Goal: Information Seeking & Learning: Learn about a topic

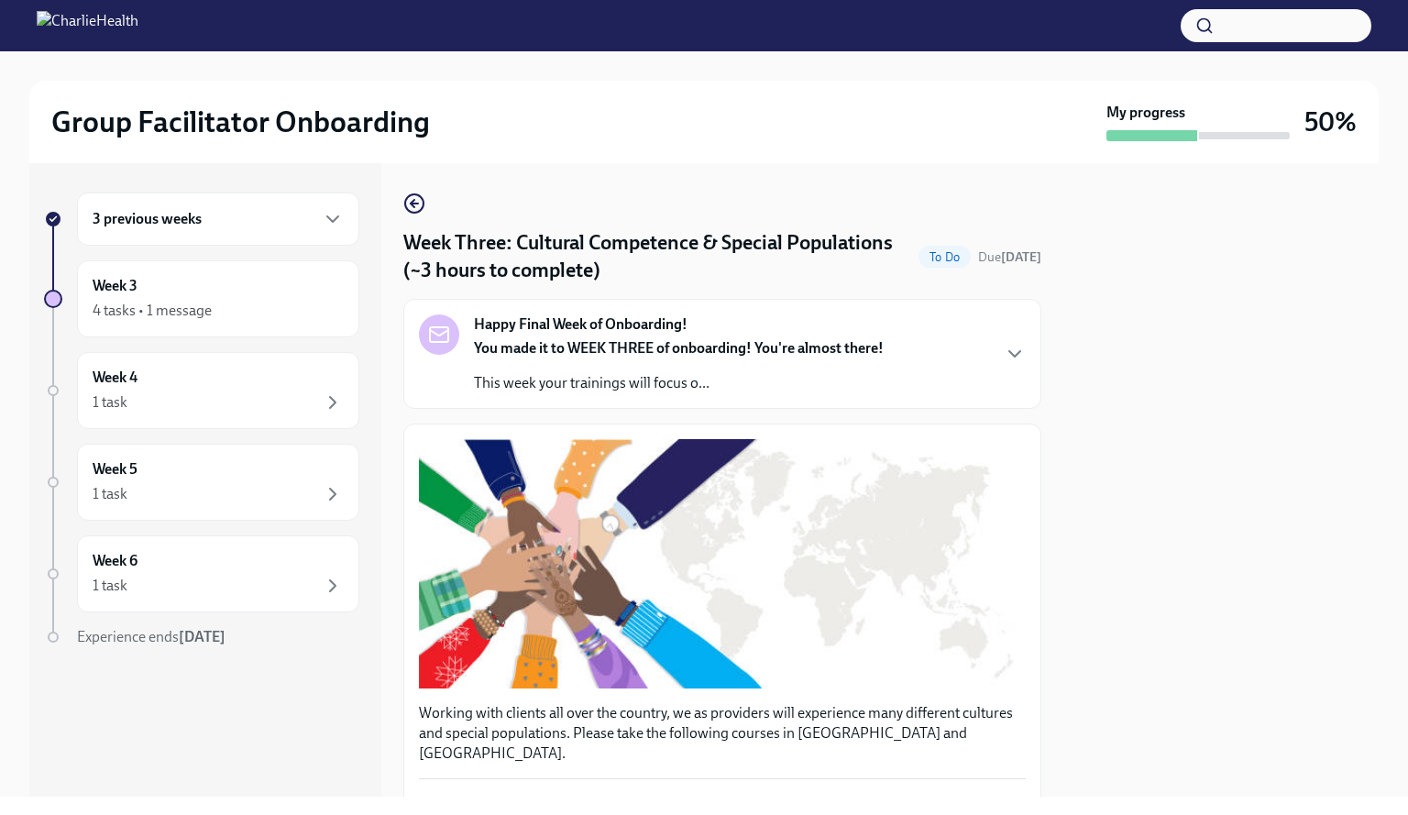
scroll to position [337, 0]
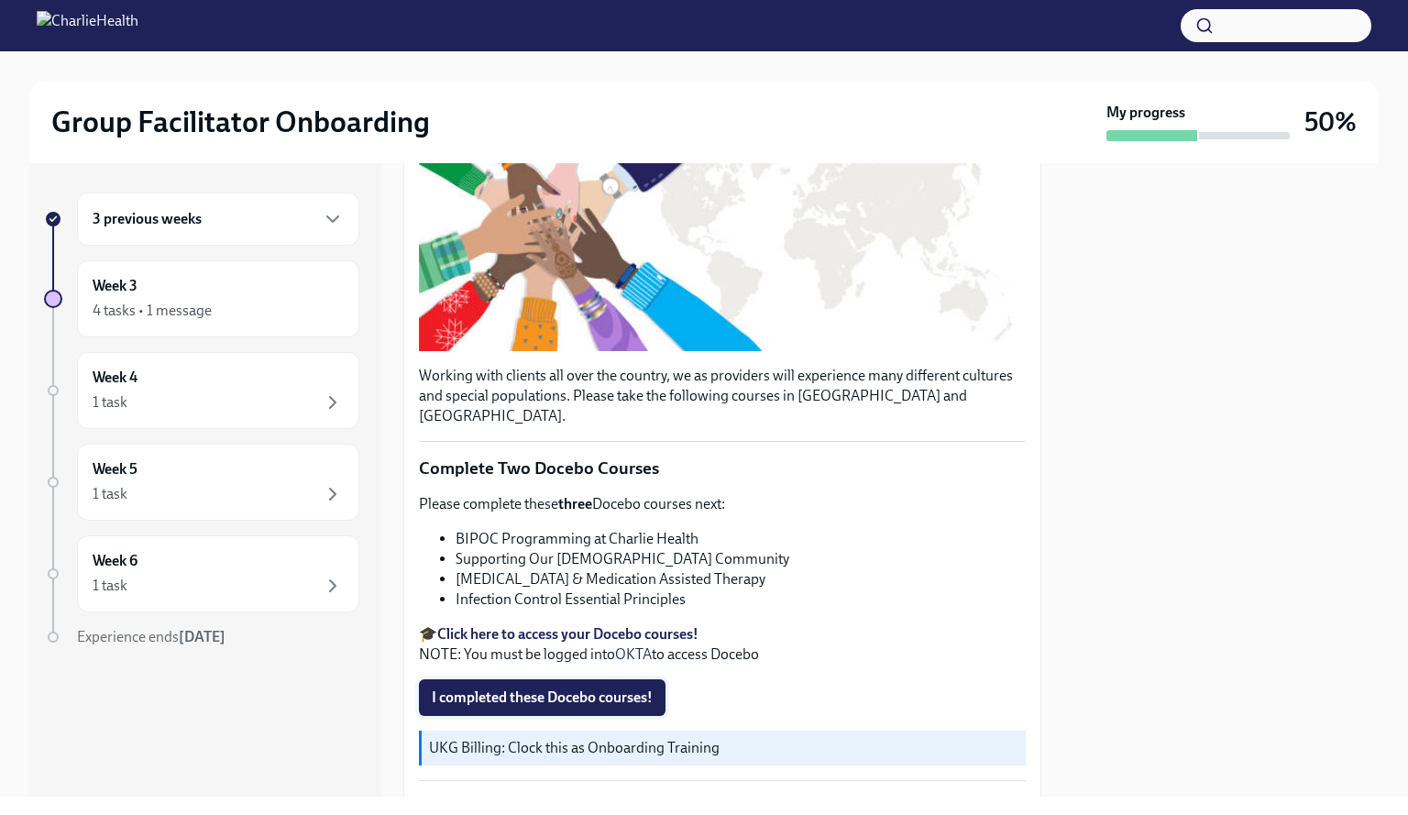
click at [611, 689] on span "I completed these Docebo courses!" at bounding box center [542, 698] width 221 height 18
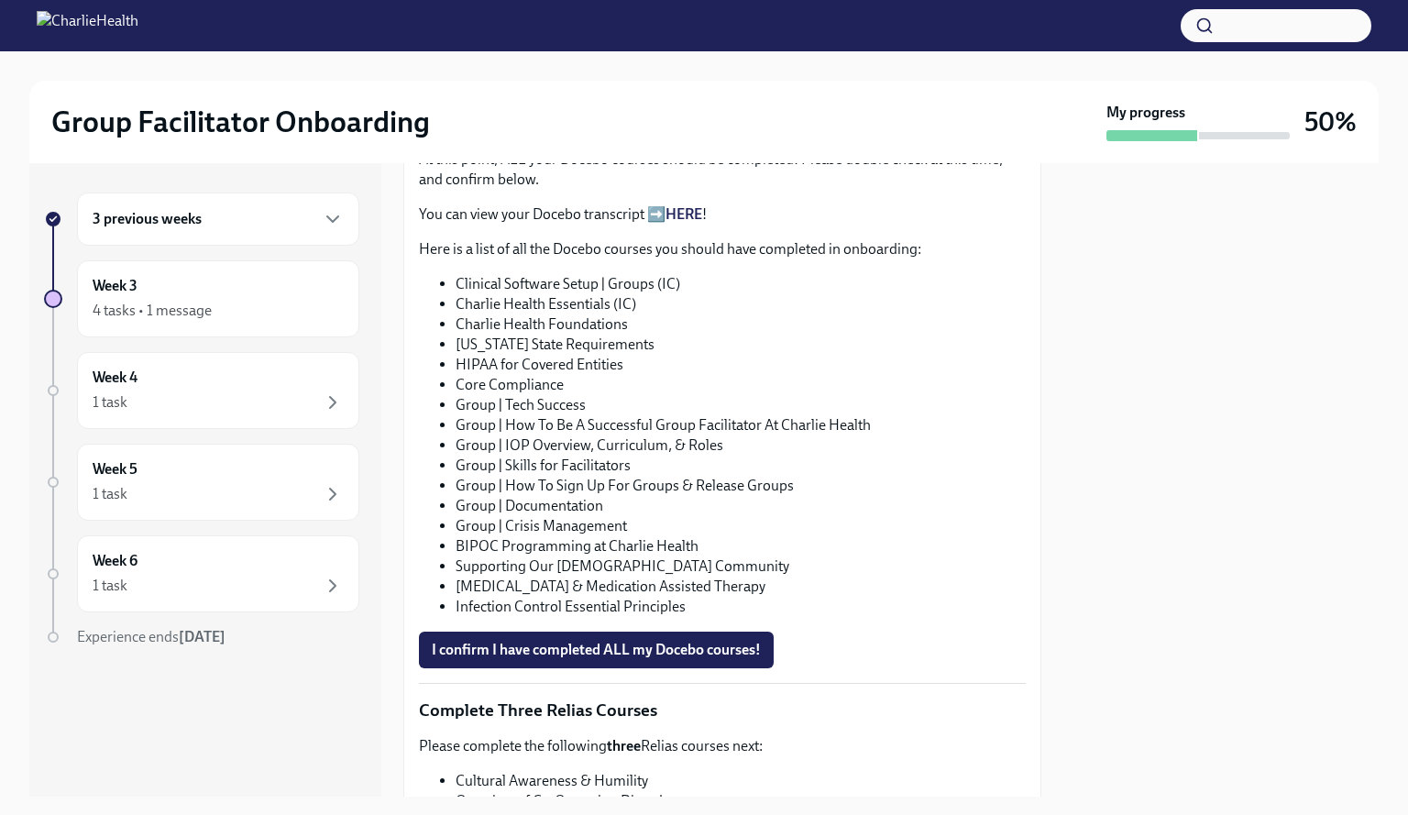
scroll to position [1020, 0]
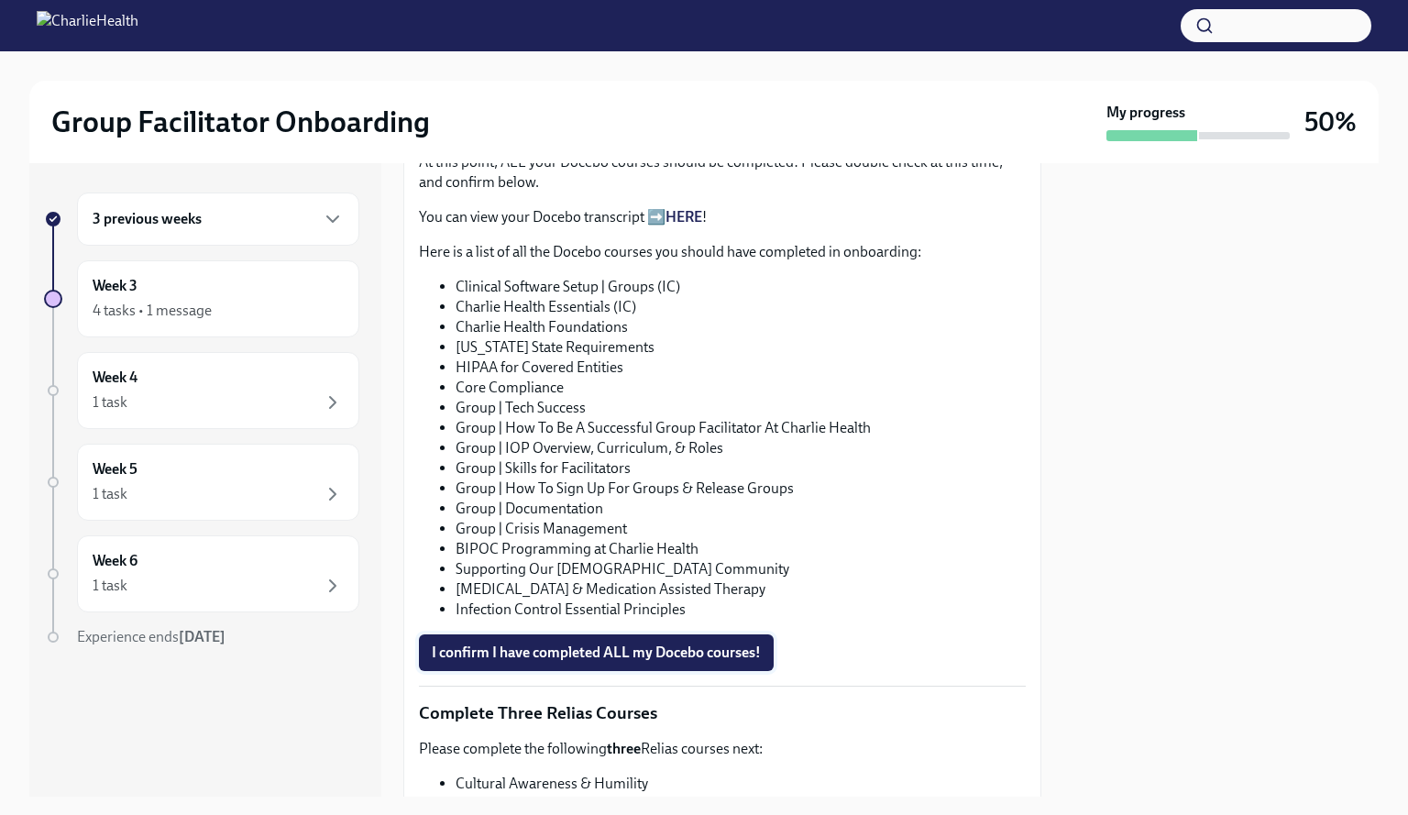
click at [706, 644] on span "I confirm I have completed ALL my Docebo courses!" at bounding box center [596, 653] width 329 height 18
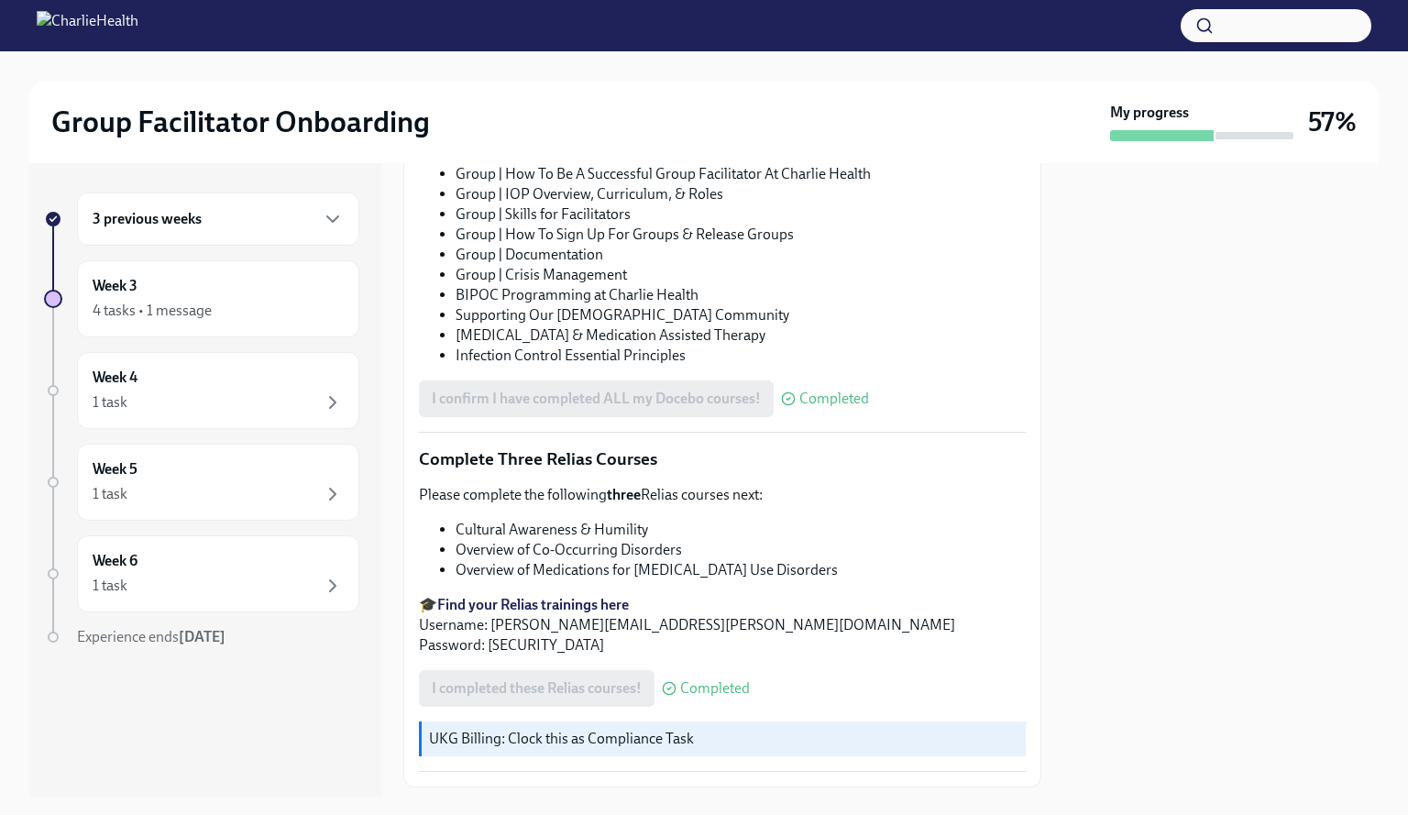
scroll to position [1355, 0]
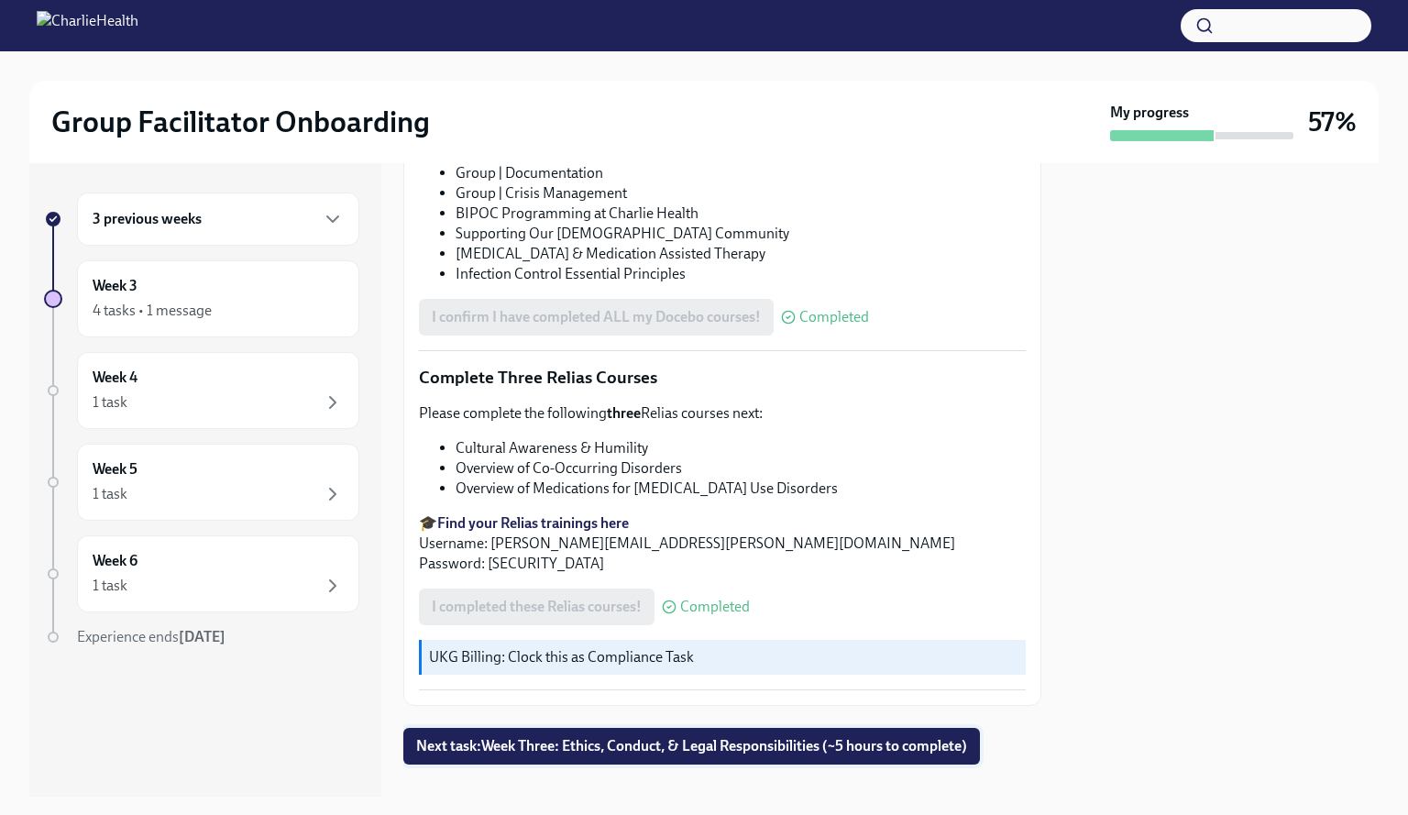
click at [954, 728] on button "Next task : Week Three: Ethics, Conduct, & Legal Responsibilities (~5 hours to …" at bounding box center [691, 746] width 577 height 37
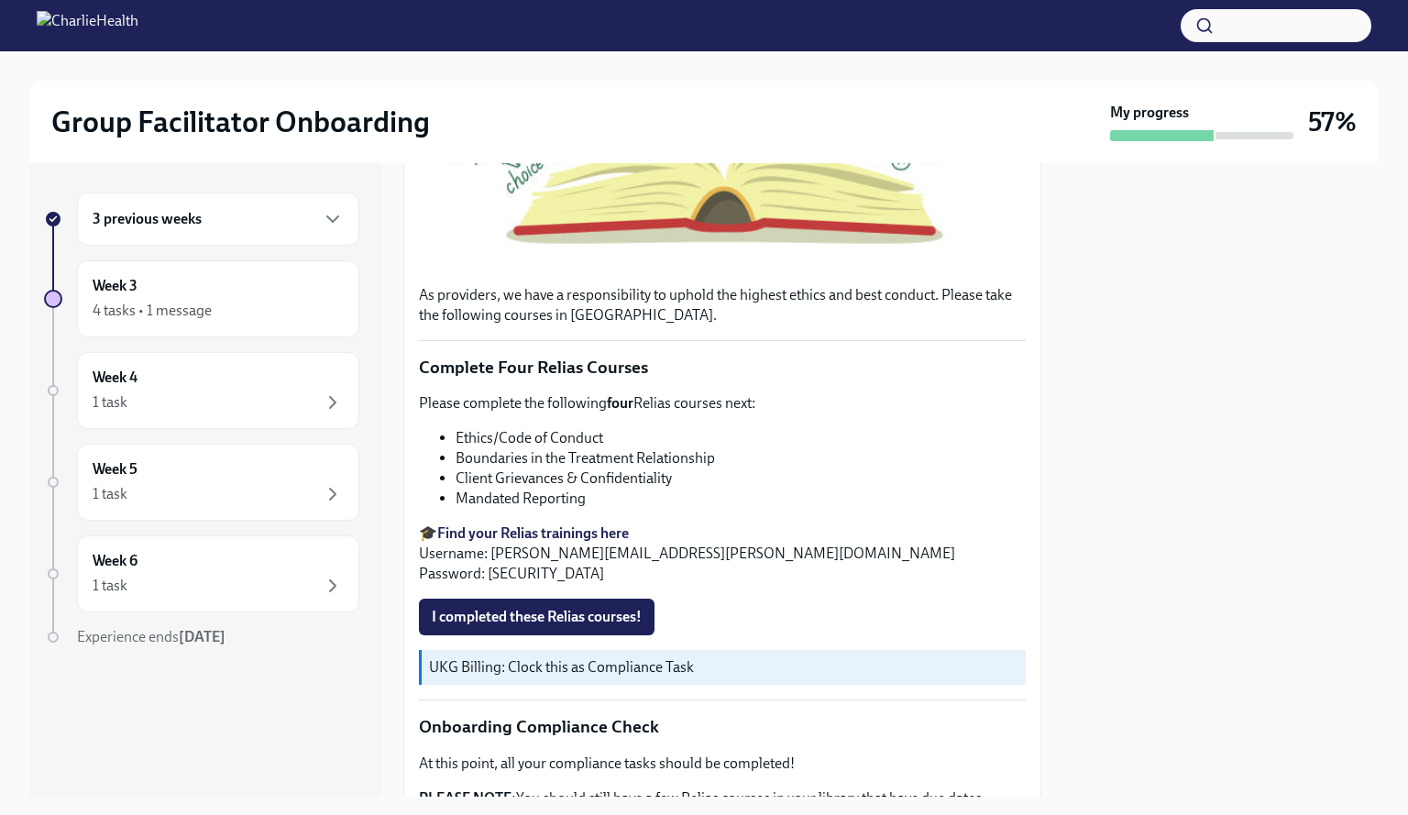
scroll to position [592, 0]
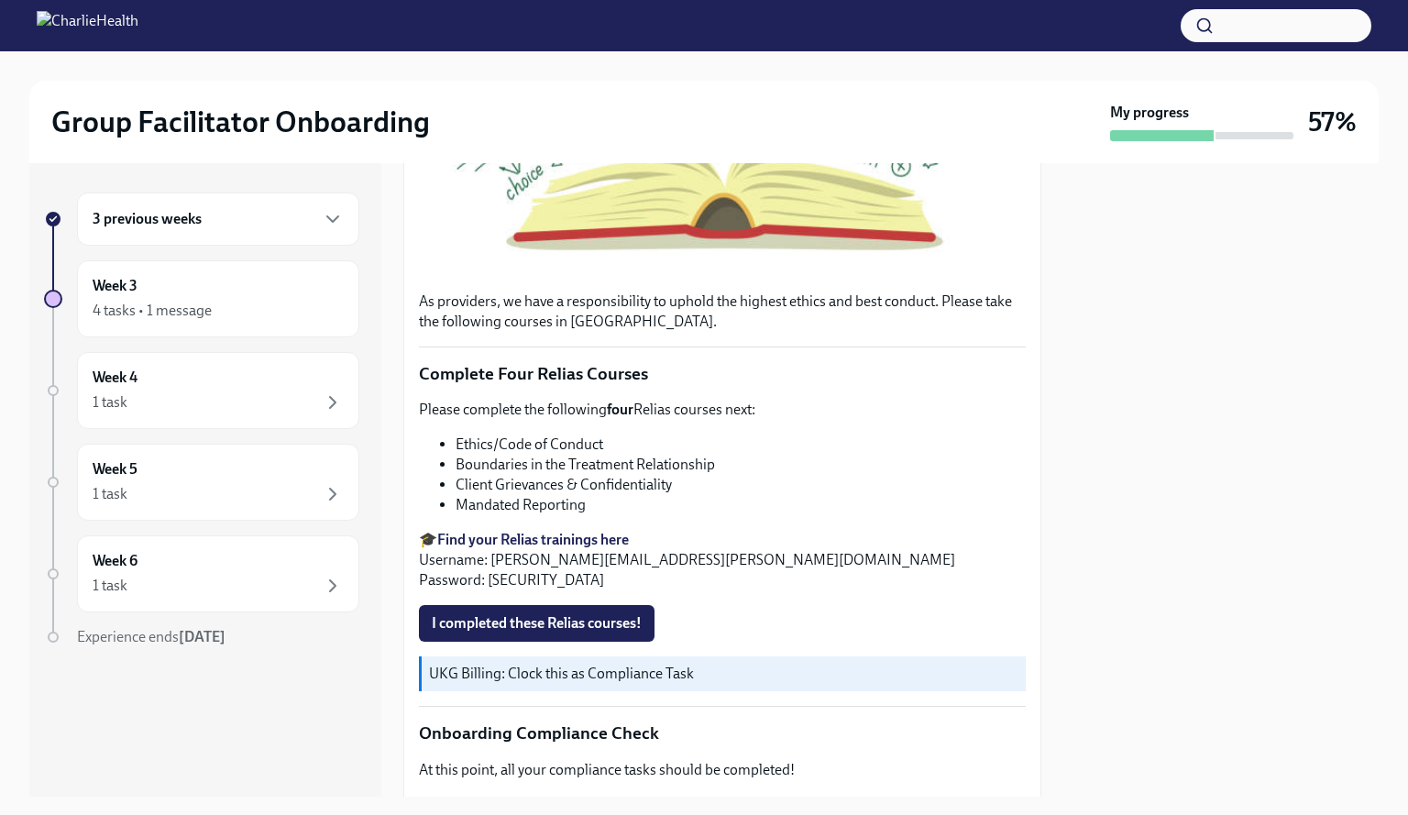
click at [560, 531] on strong "Find your Relias trainings here" at bounding box center [533, 539] width 192 height 17
click at [550, 495] on li "Mandated Reporting" at bounding box center [741, 505] width 570 height 20
click at [611, 614] on span "I completed these Relias courses!" at bounding box center [537, 623] width 210 height 18
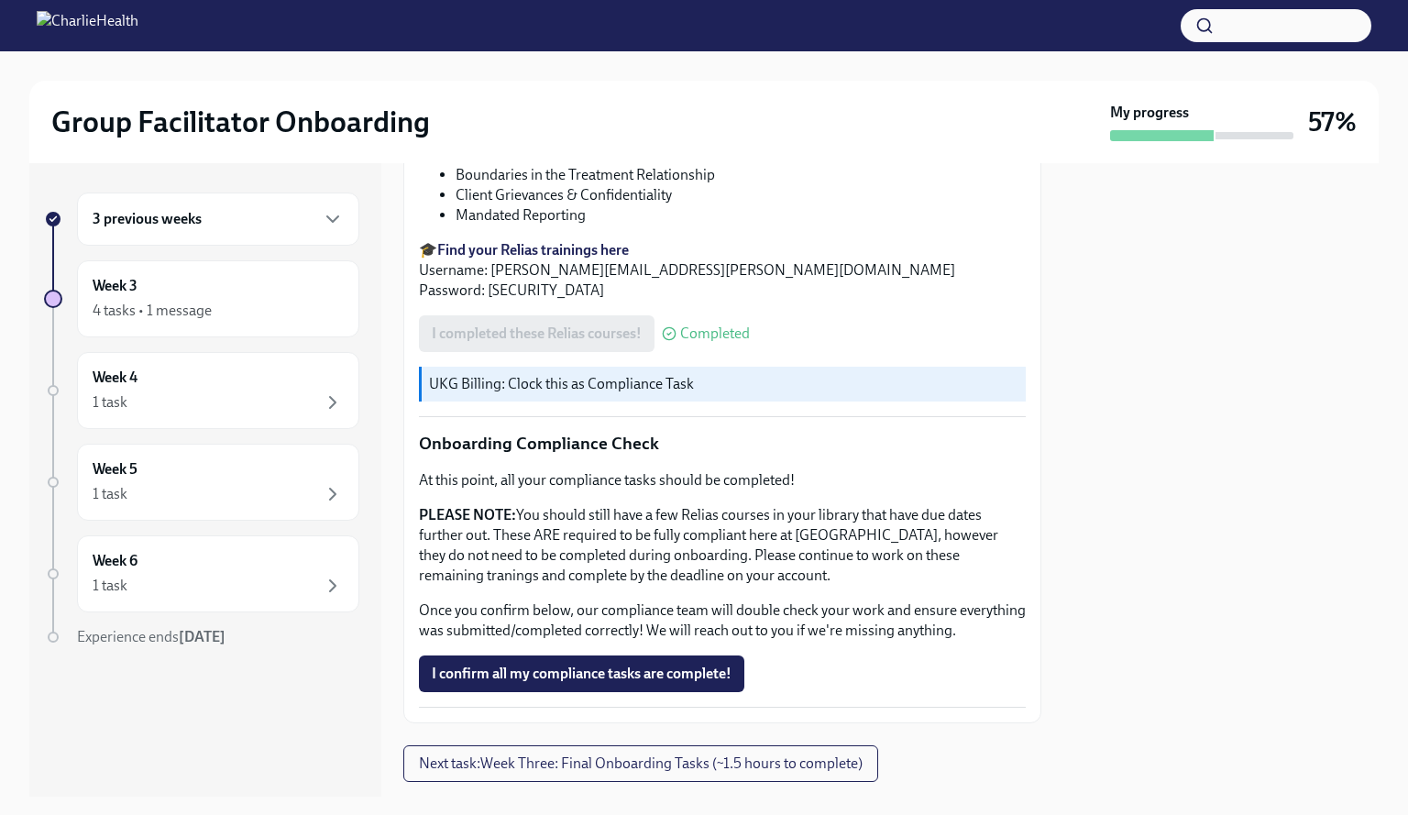
scroll to position [935, 0]
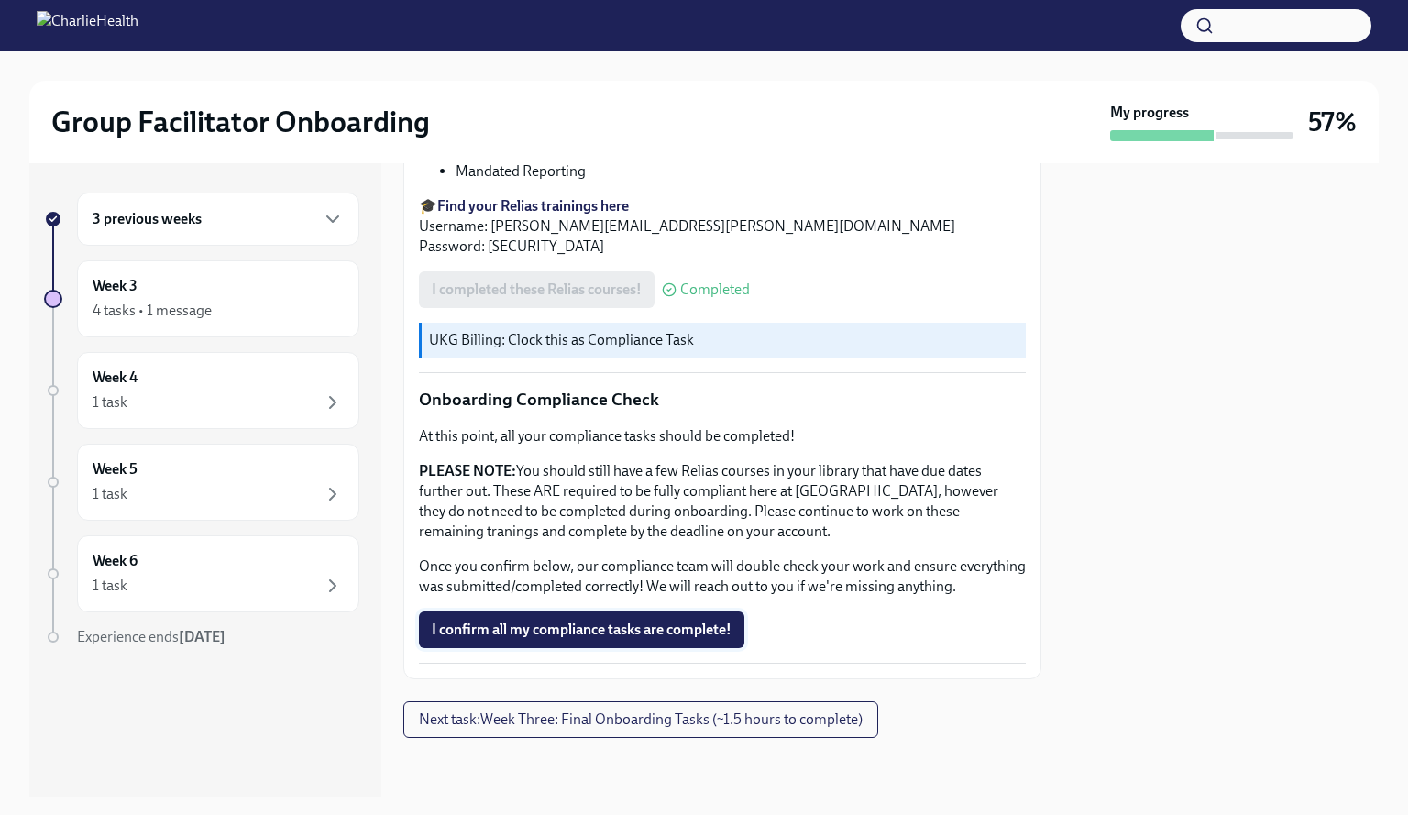
click at [721, 634] on span "I confirm all my compliance tasks are complete!" at bounding box center [582, 630] width 300 height 18
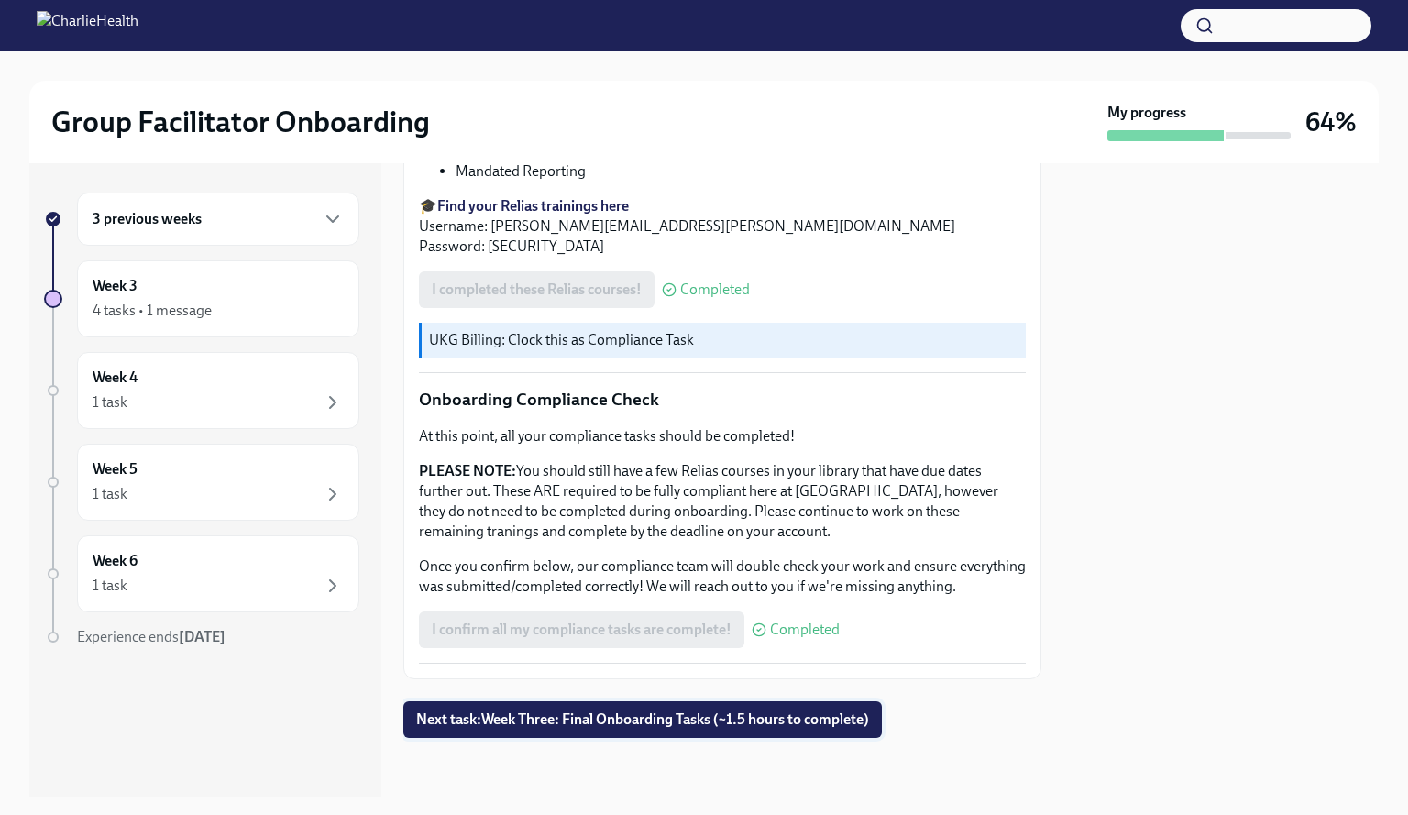
click at [790, 721] on span "Next task : Week Three: Final Onboarding Tasks (~1.5 hours to complete)" at bounding box center [642, 720] width 453 height 18
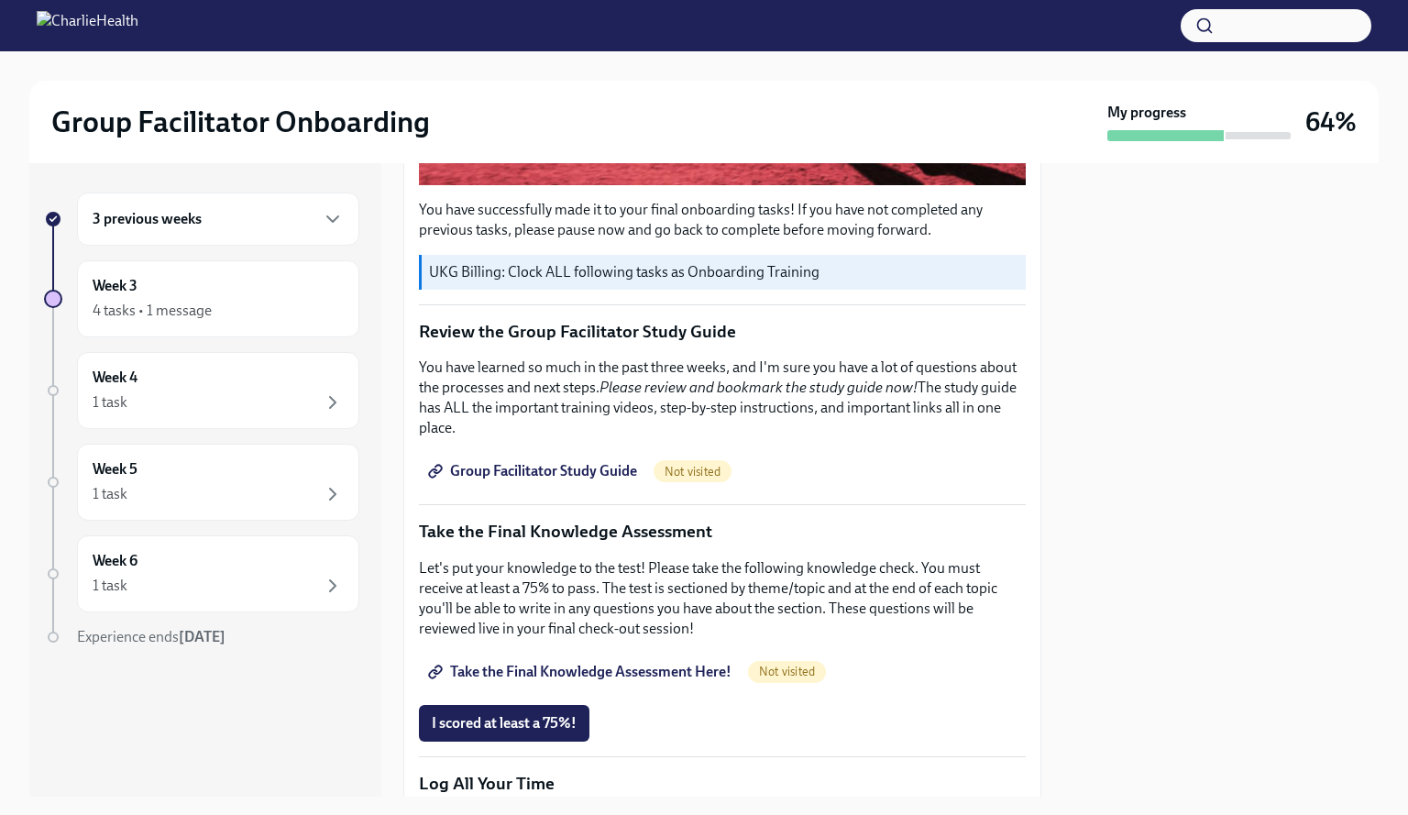
scroll to position [664, 0]
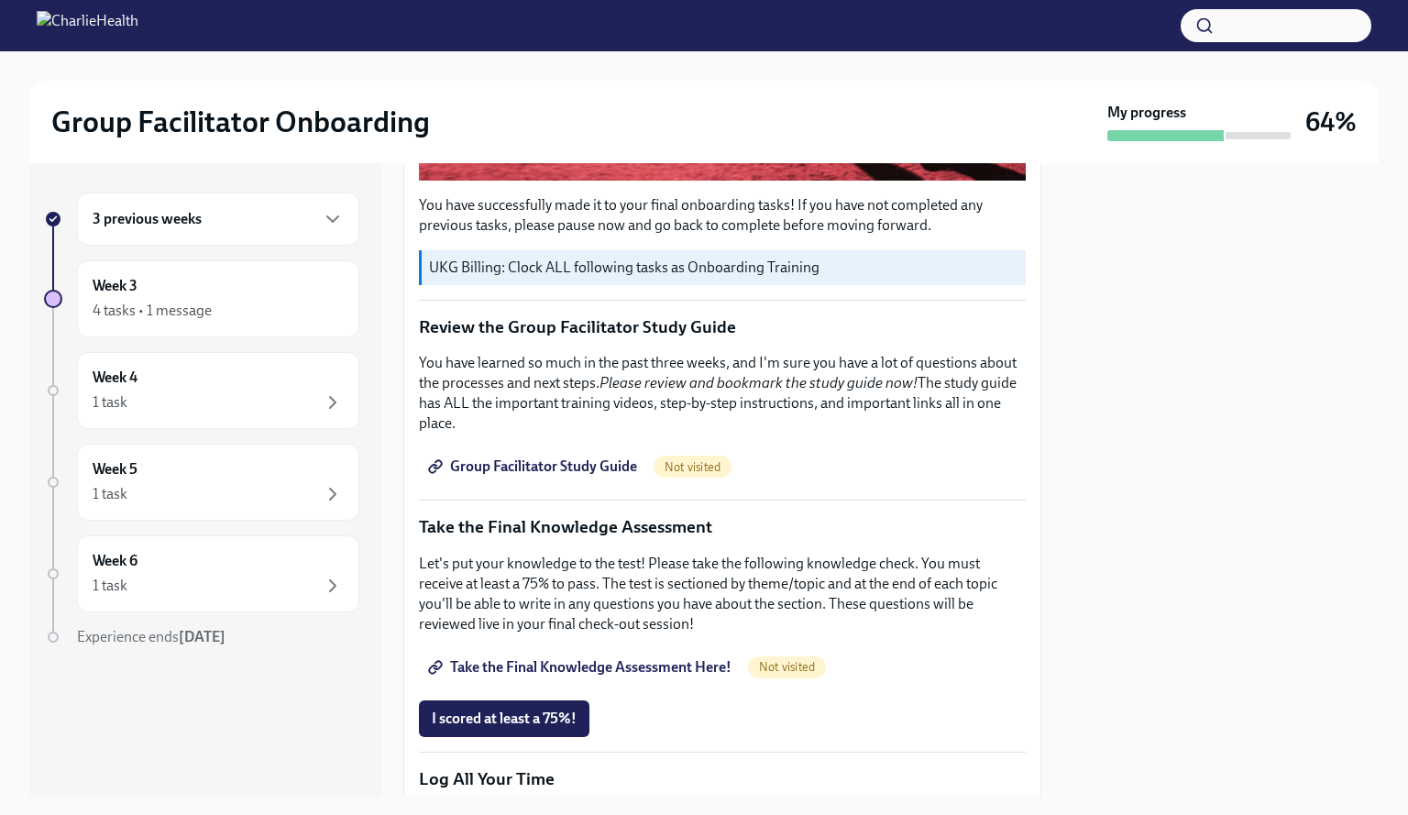
click at [539, 458] on span "Group Facilitator Study Guide" at bounding box center [534, 467] width 205 height 18
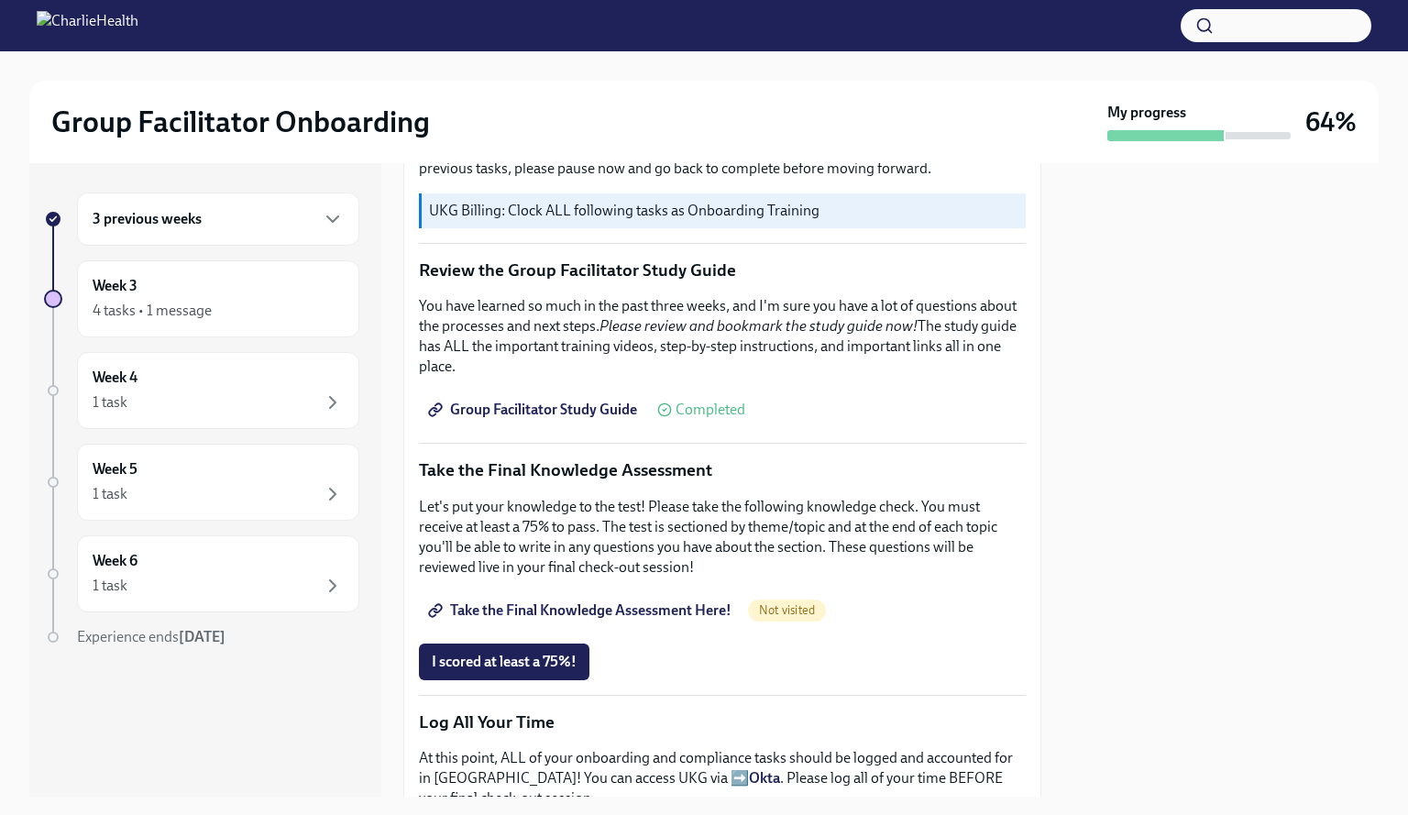
scroll to position [719, 0]
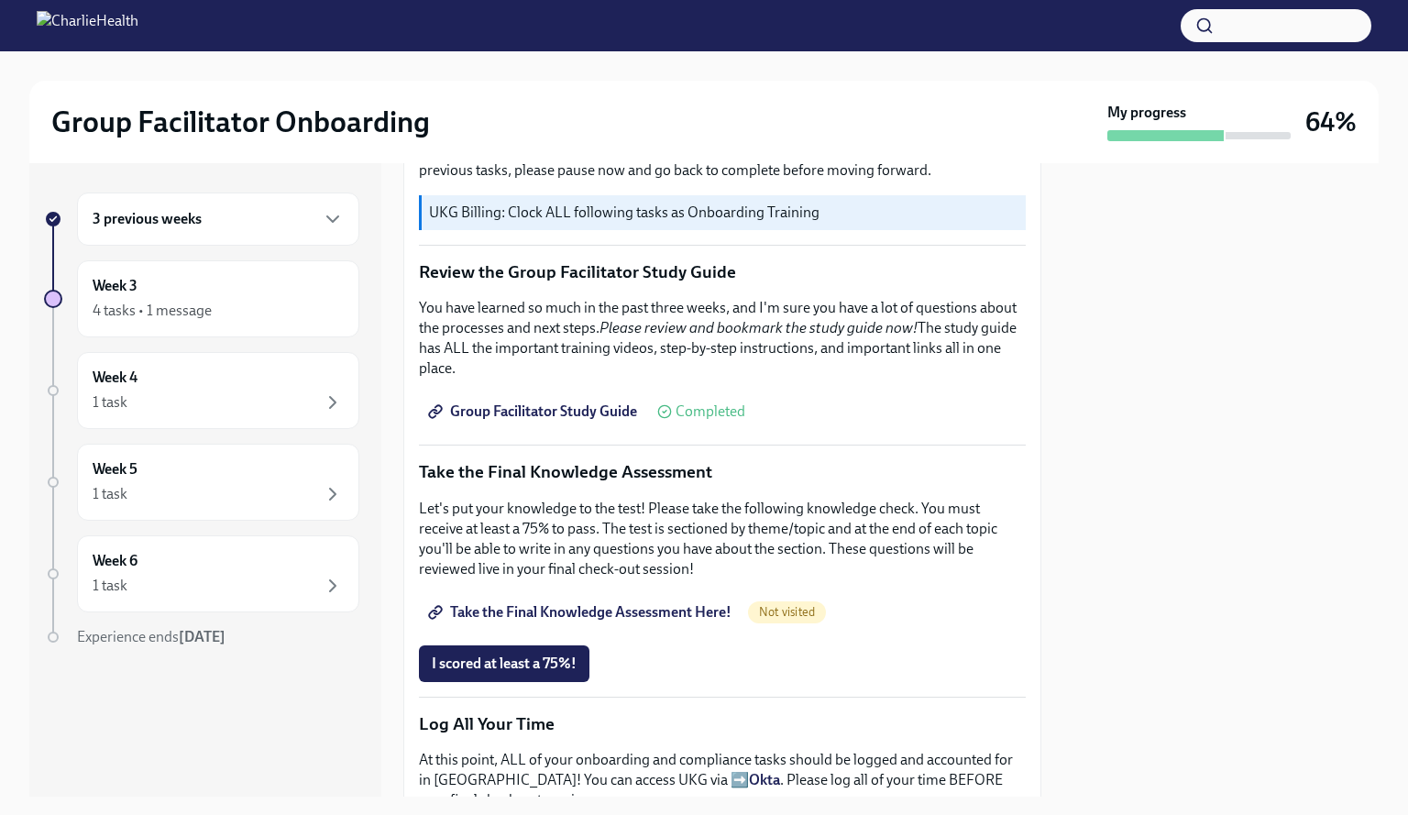
click at [811, 203] on p "UKG Billing: Clock ALL following tasks as Onboarding Training" at bounding box center [724, 213] width 590 height 20
click at [693, 603] on span "Take the Final Knowledge Assessment Here!" at bounding box center [582, 612] width 300 height 18
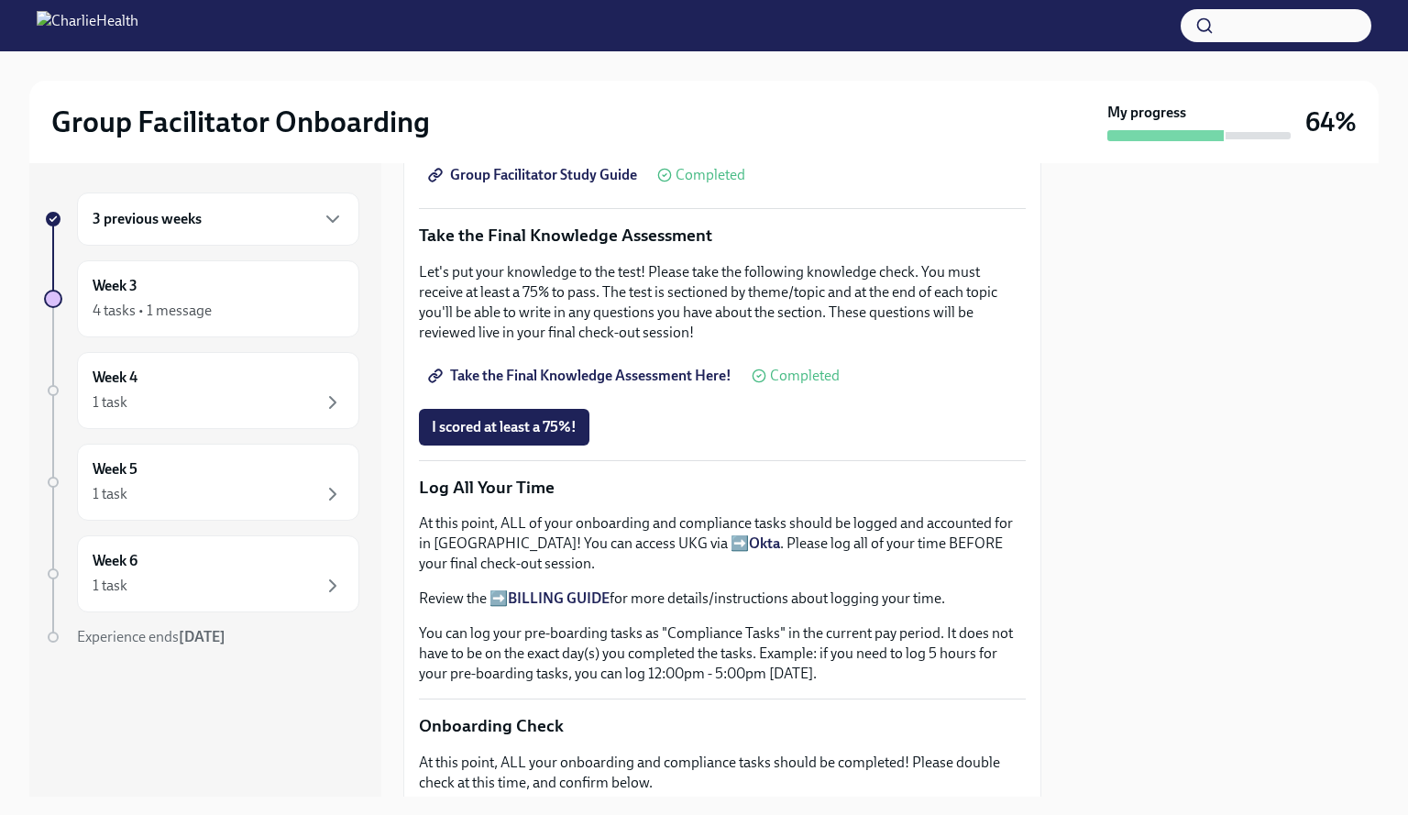
scroll to position [928, 0]
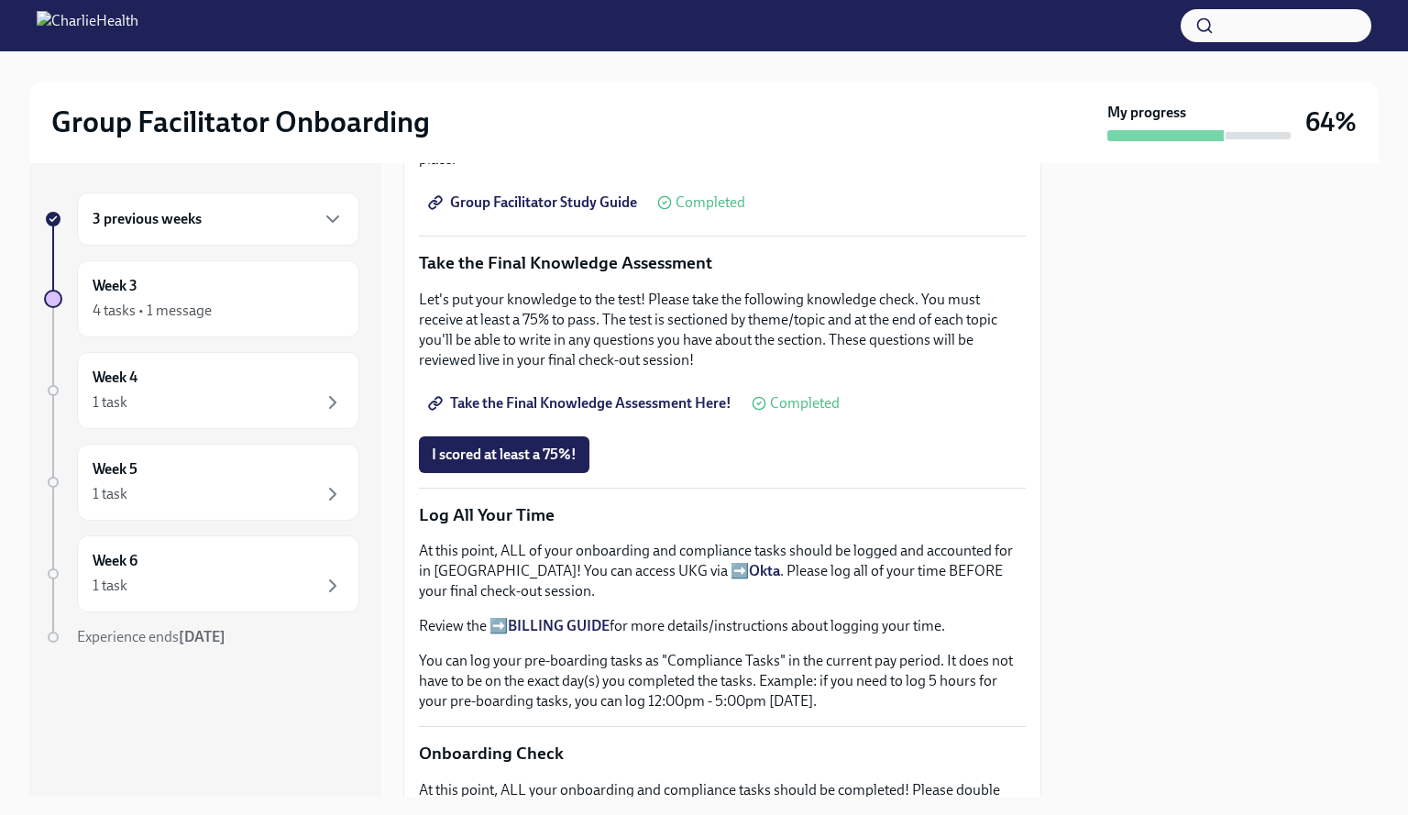
click at [634, 394] on span "Take the Final Knowledge Assessment Here!" at bounding box center [582, 403] width 300 height 18
click at [1263, 24] on button "button" at bounding box center [1276, 25] width 191 height 33
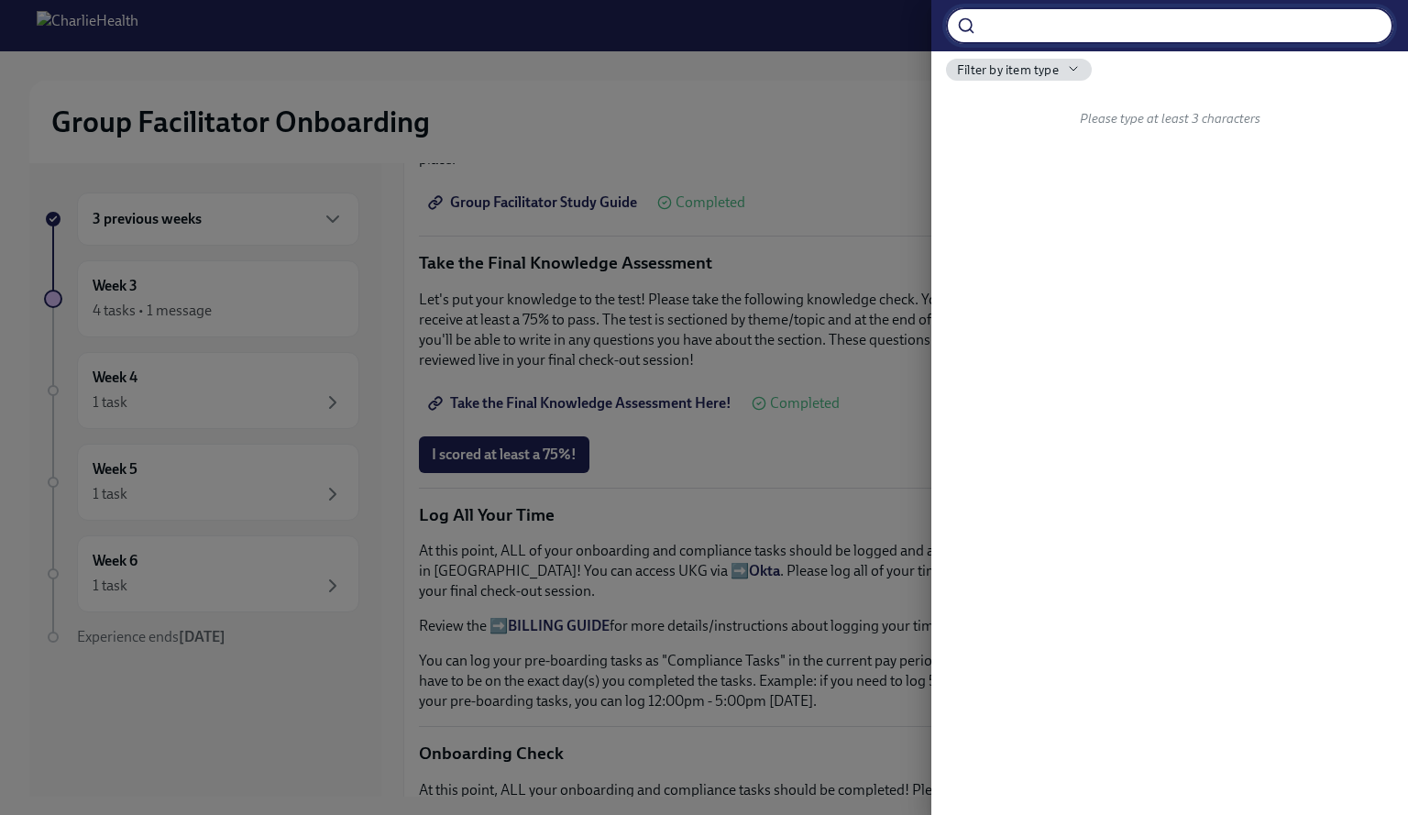
click at [856, 88] on div at bounding box center [704, 407] width 1408 height 815
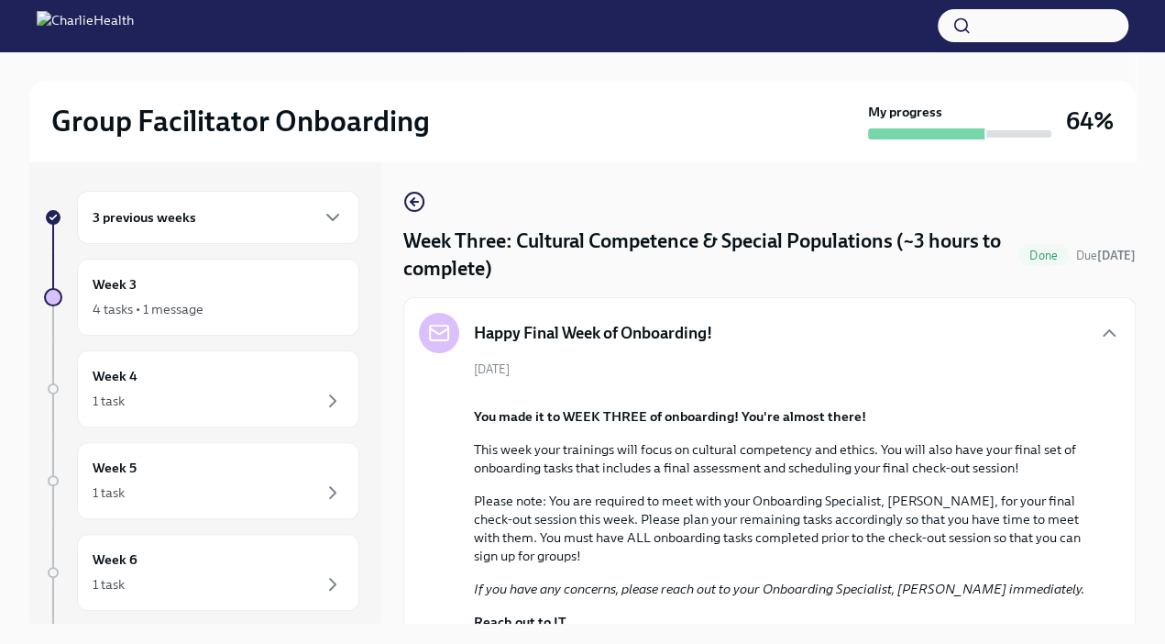
scroll to position [1322, 0]
